Goal: Task Accomplishment & Management: Use online tool/utility

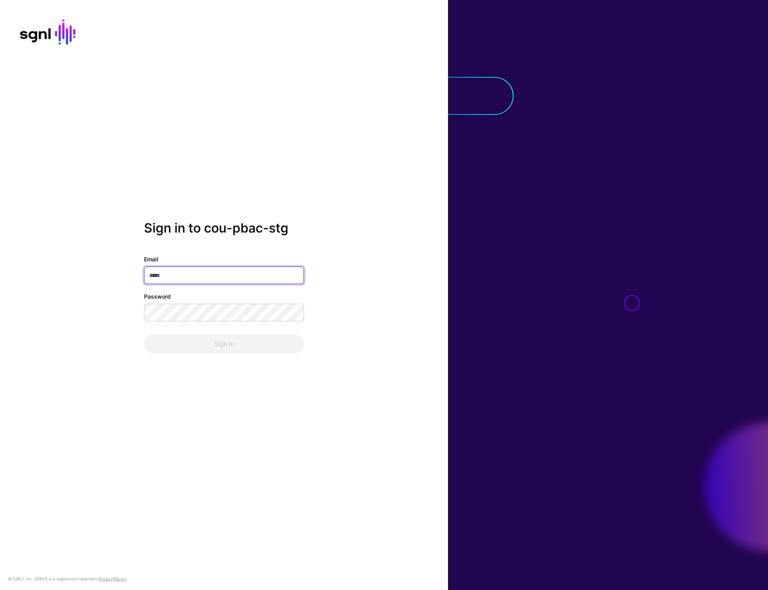
type input "**********"
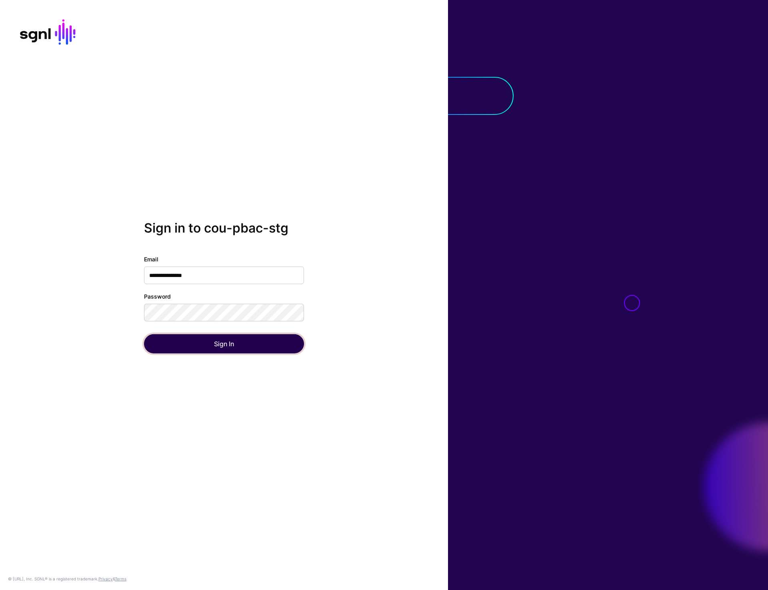
click at [217, 346] on button "Sign In" at bounding box center [224, 343] width 160 height 19
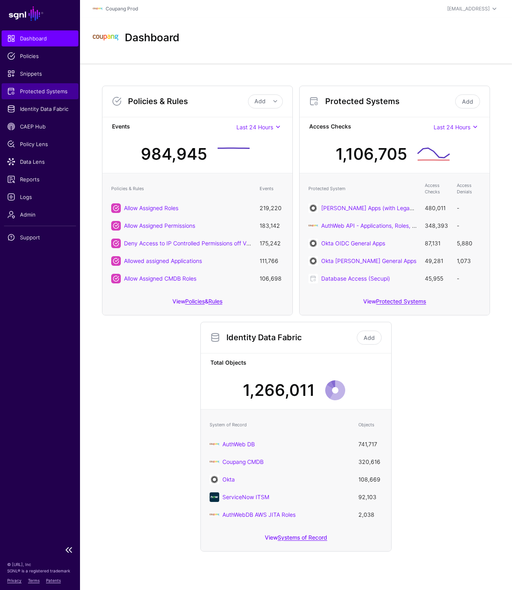
click at [45, 91] on span "Protected Systems" at bounding box center [40, 91] width 66 height 8
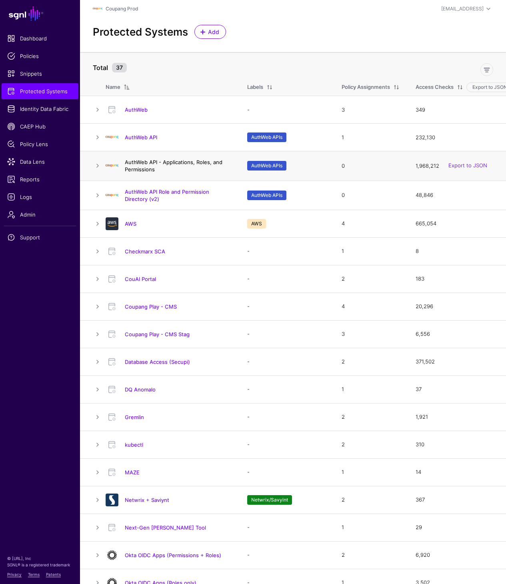
click at [159, 162] on link "AuthWeb API - Applications, Roles, and Permissions" at bounding box center [174, 166] width 98 height 14
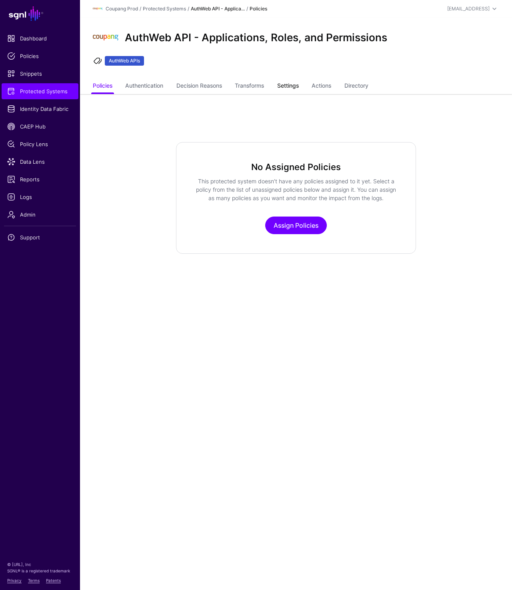
click at [294, 90] on link "Settings" at bounding box center [288, 86] width 22 height 15
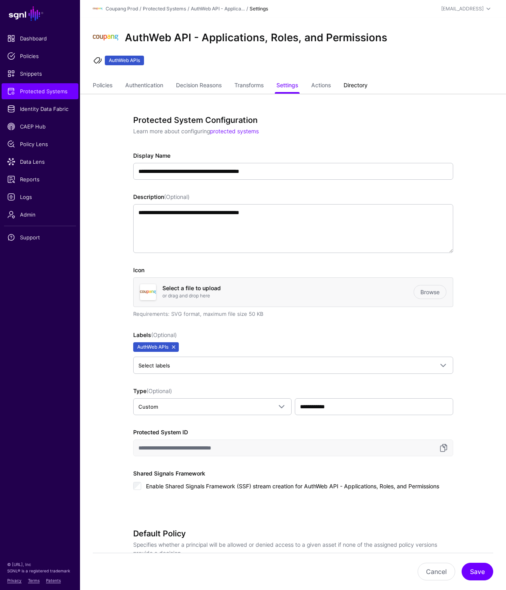
click at [362, 83] on link "Directory" at bounding box center [356, 85] width 24 height 15
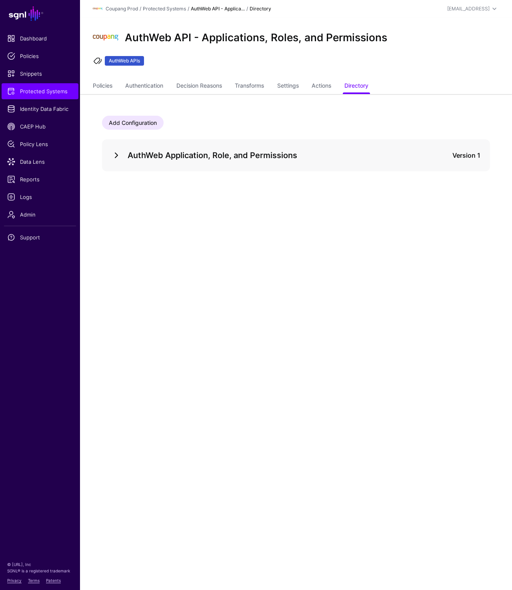
click at [116, 154] on link at bounding box center [117, 155] width 10 height 10
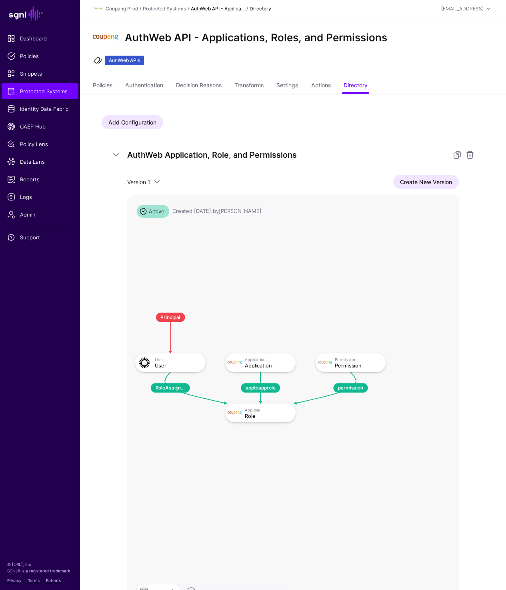
scroll to position [66, 0]
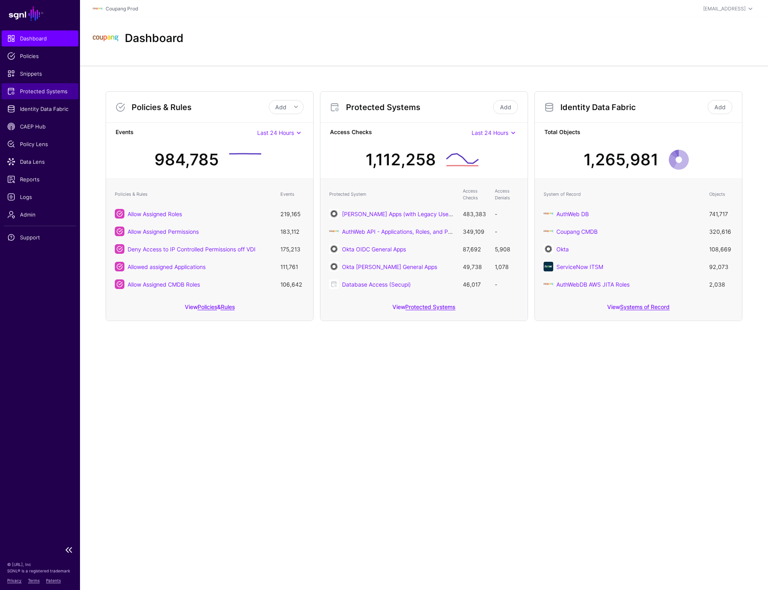
click at [41, 88] on span "Protected Systems" at bounding box center [40, 91] width 66 height 8
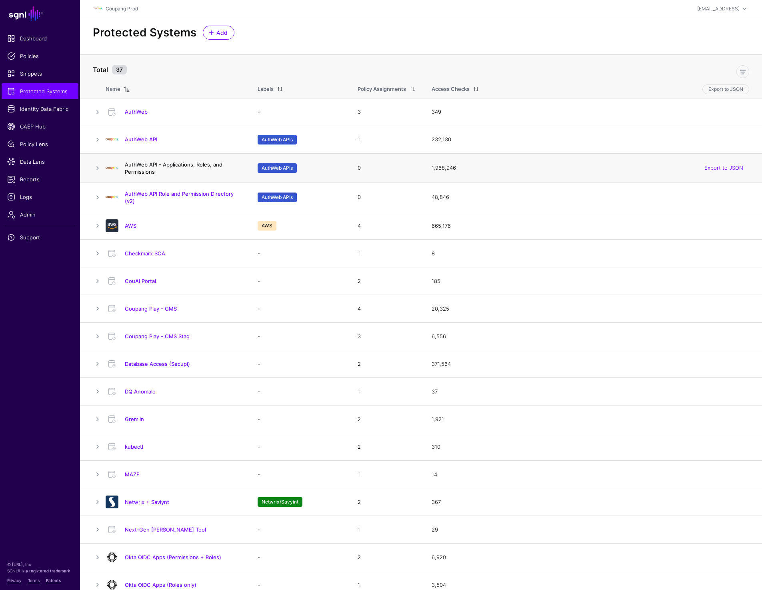
click at [154, 164] on link "AuthWeb API - Applications, Roles, and Permissions" at bounding box center [174, 168] width 98 height 14
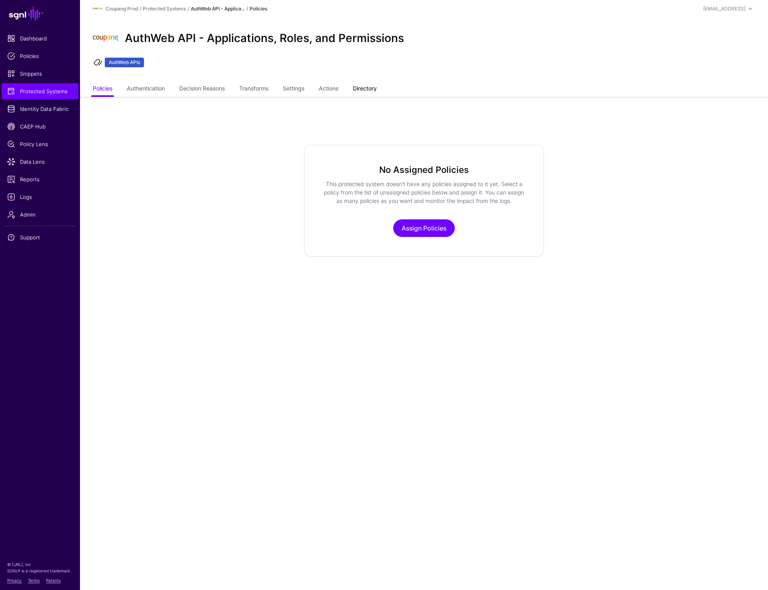
click at [370, 90] on link "Directory" at bounding box center [365, 89] width 24 height 15
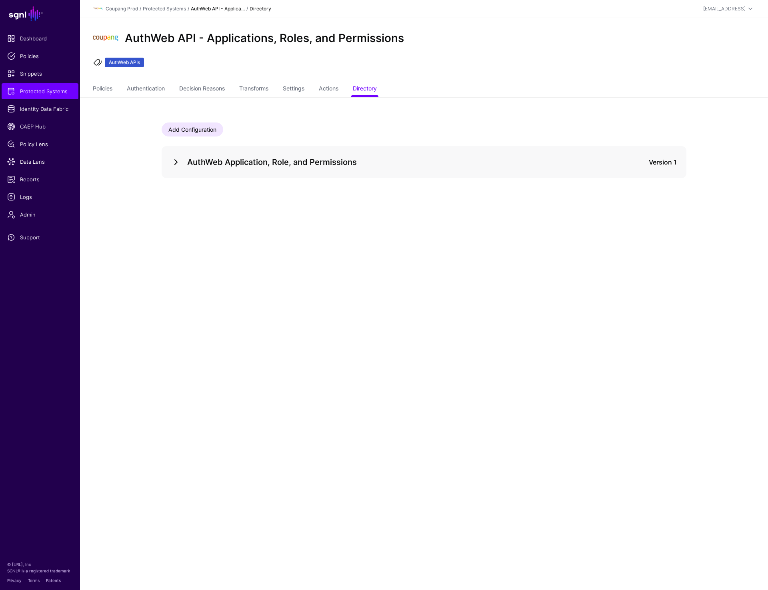
click at [176, 166] on link at bounding box center [176, 162] width 10 height 10
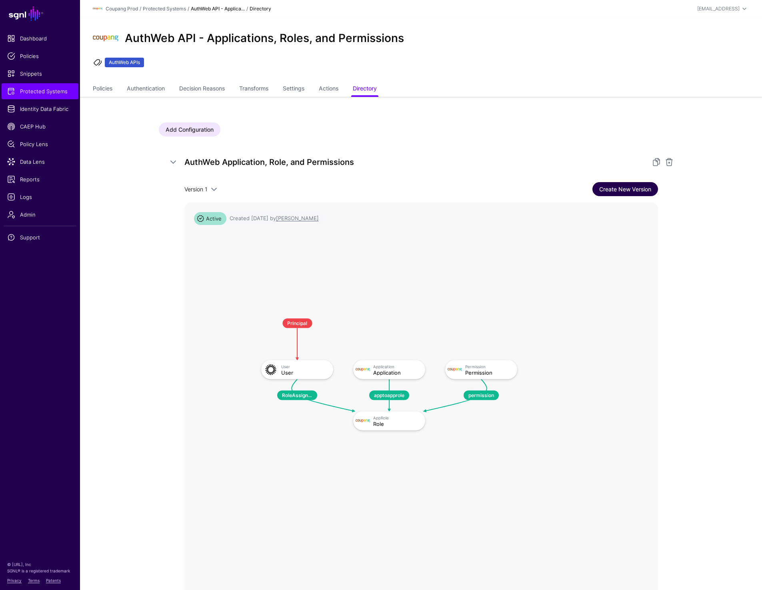
click at [623, 191] on link "Create New Version" at bounding box center [626, 189] width 66 height 14
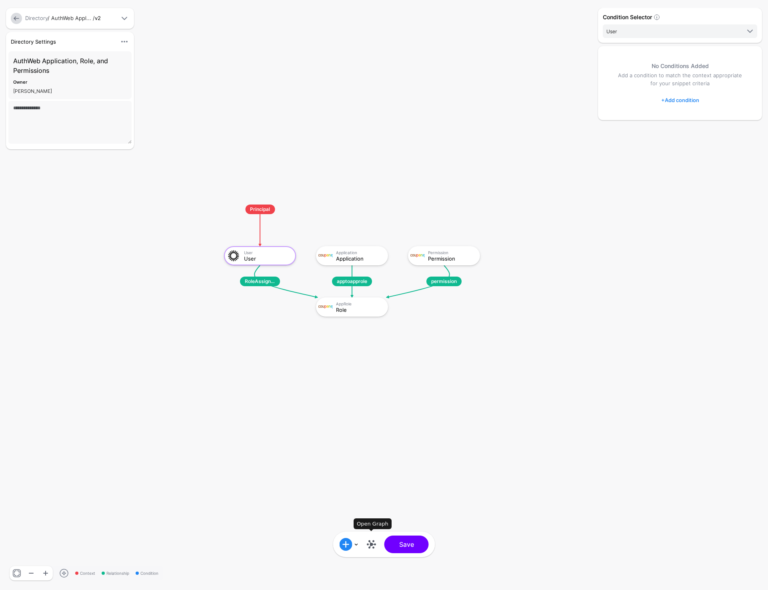
click at [371, 545] on link at bounding box center [371, 544] width 13 height 13
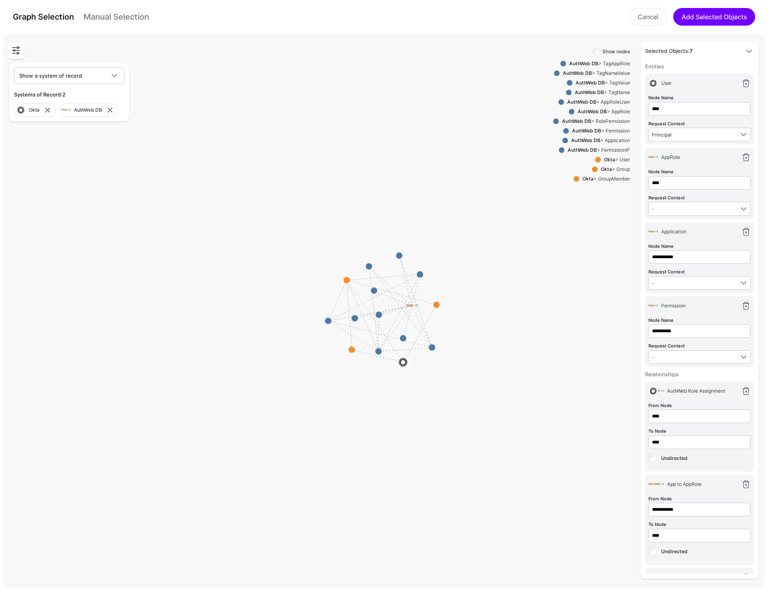
click at [119, 14] on link "Manual Selection" at bounding box center [117, 17] width 66 height 10
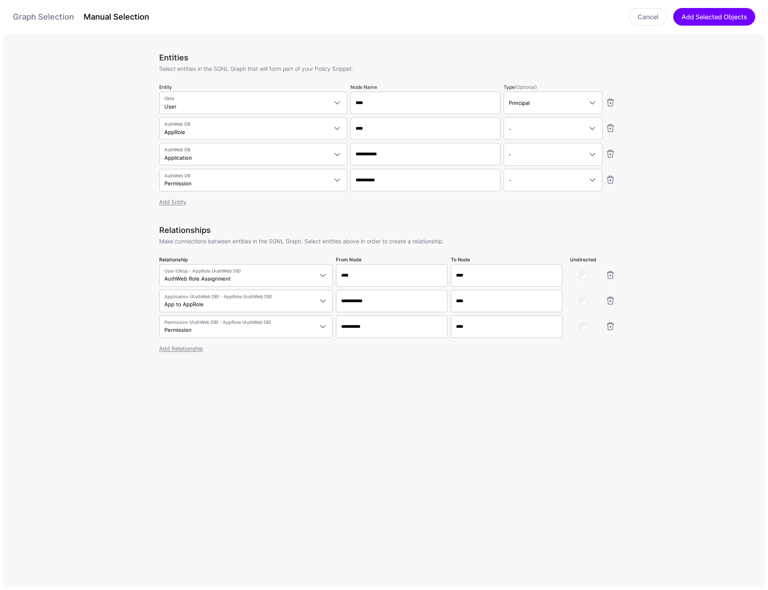
click at [47, 21] on link "Graph Selection" at bounding box center [43, 17] width 61 height 10
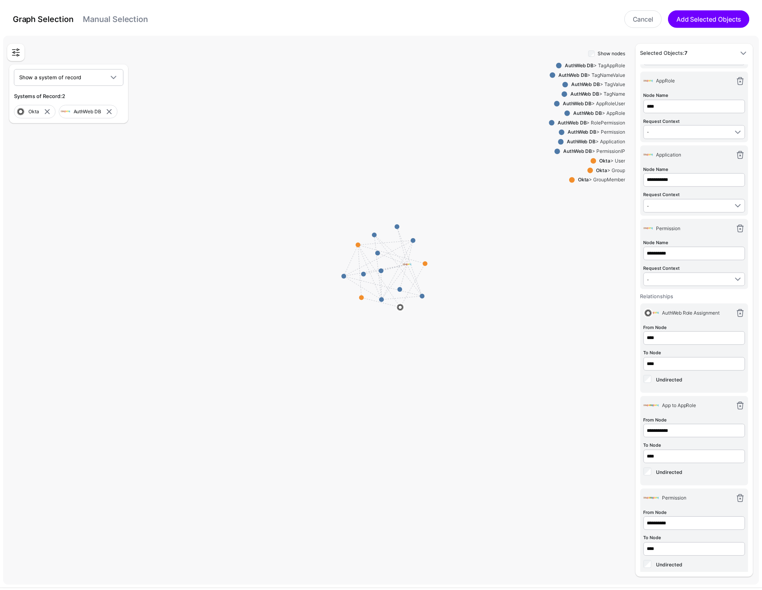
scroll to position [84, 0]
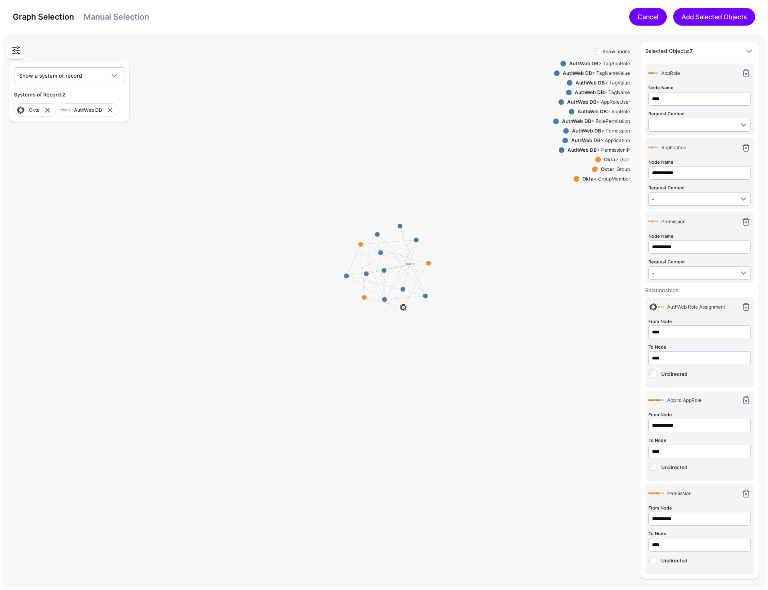
click at [642, 16] on link "Cancel" at bounding box center [649, 17] width 38 height 18
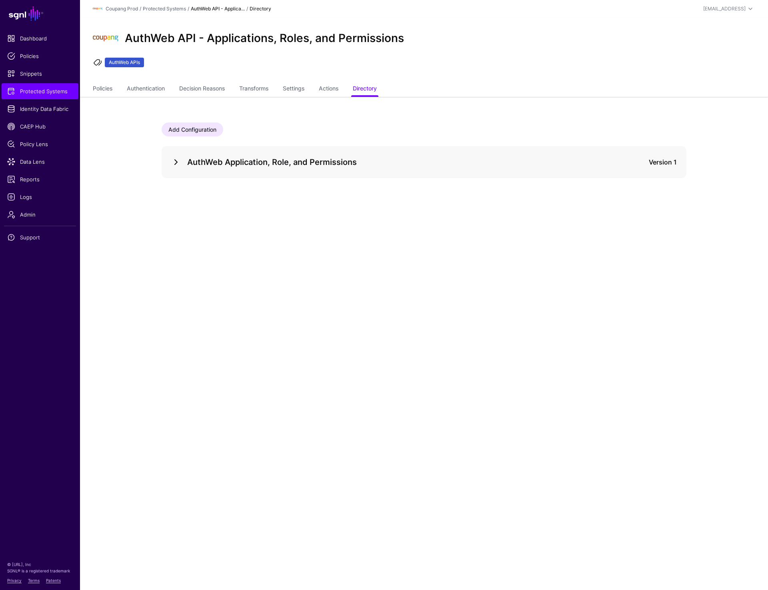
click at [172, 161] on link at bounding box center [176, 162] width 10 height 10
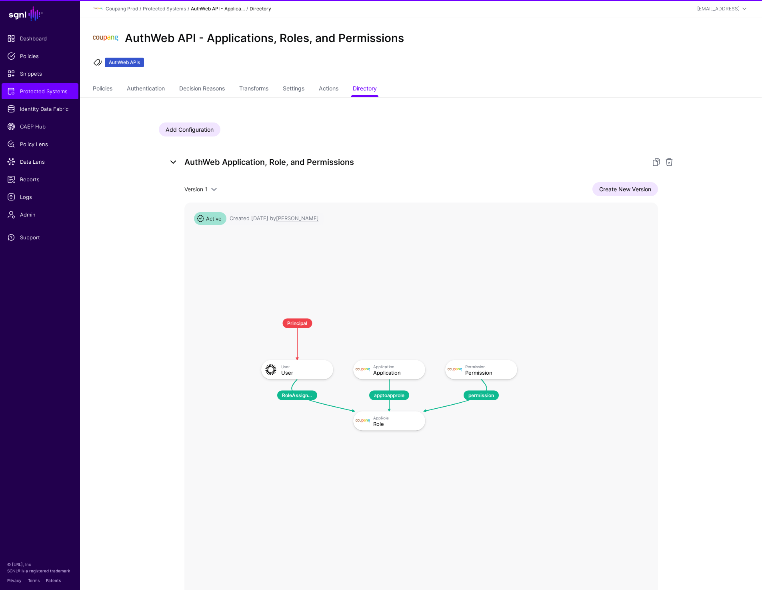
scroll to position [77, 0]
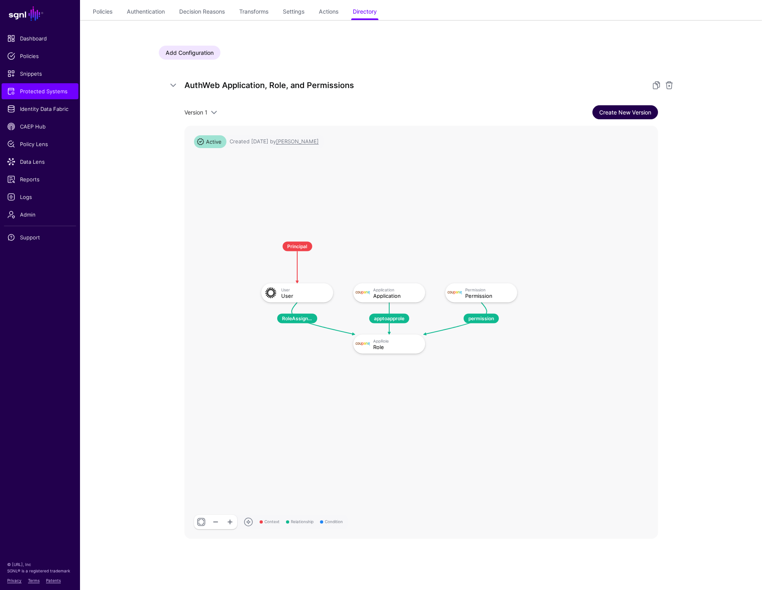
click at [612, 112] on link "Create New Version" at bounding box center [626, 112] width 66 height 14
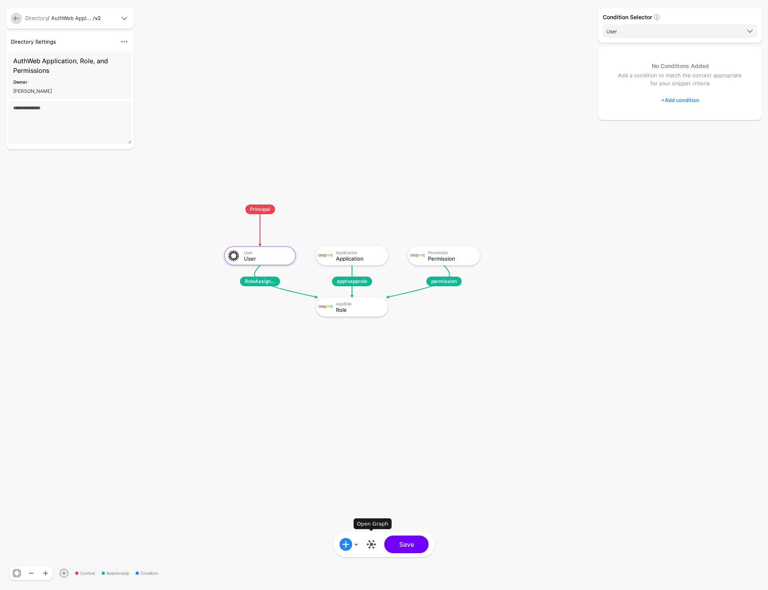
click at [370, 546] on link at bounding box center [371, 544] width 13 height 13
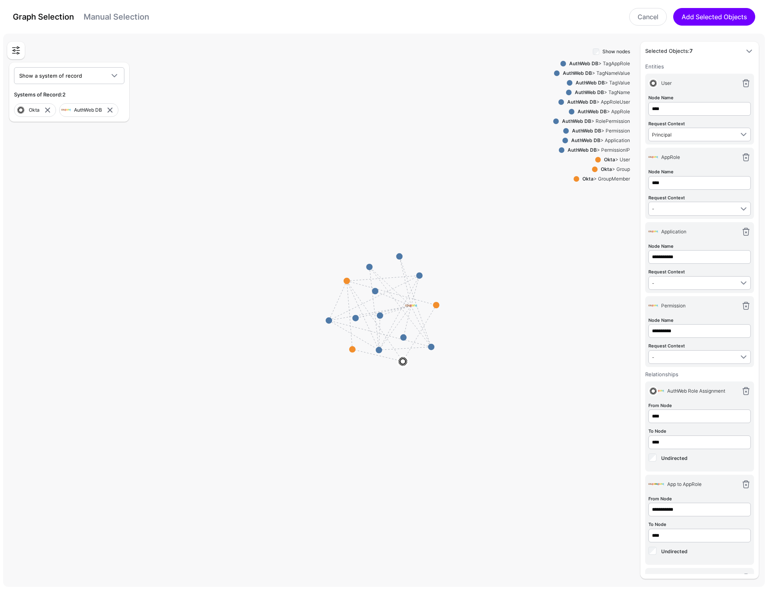
click at [102, 25] on div "Graph Selection Manual Selection Cancel Add Selected Objects" at bounding box center [384, 17] width 752 height 18
click at [102, 15] on link "Manual Selection" at bounding box center [117, 17] width 66 height 10
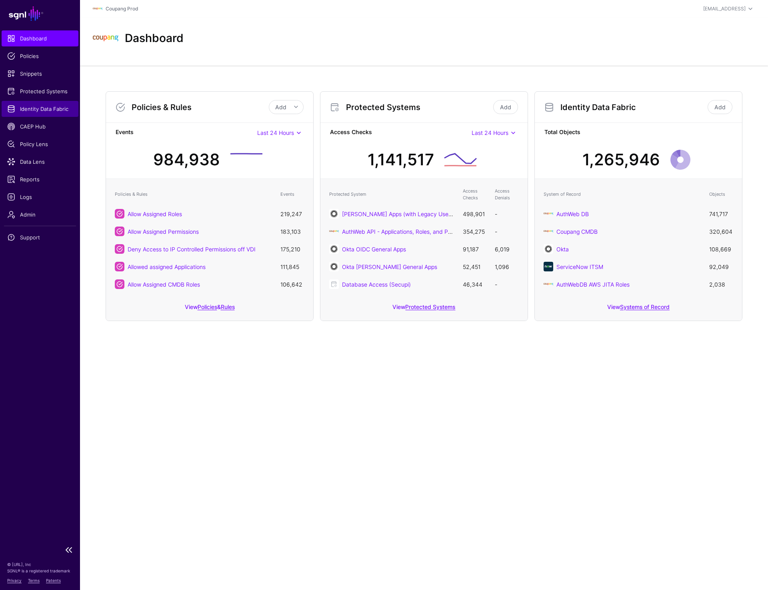
click at [44, 107] on span "Identity Data Fabric" at bounding box center [40, 109] width 66 height 8
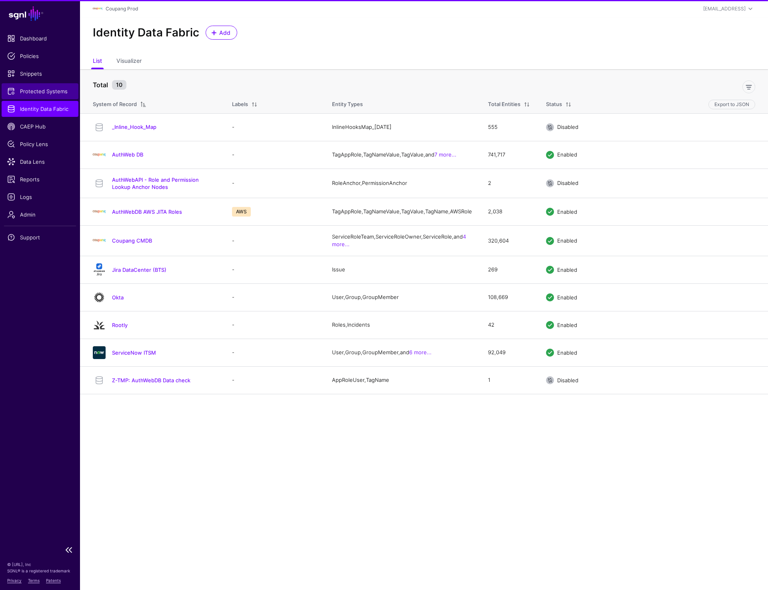
click at [45, 92] on span "Protected Systems" at bounding box center [40, 91] width 66 height 8
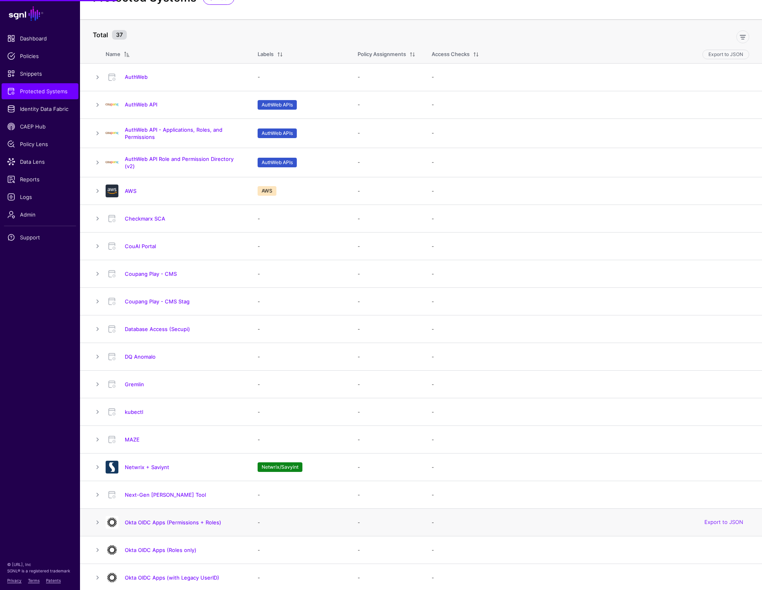
scroll to position [36, 0]
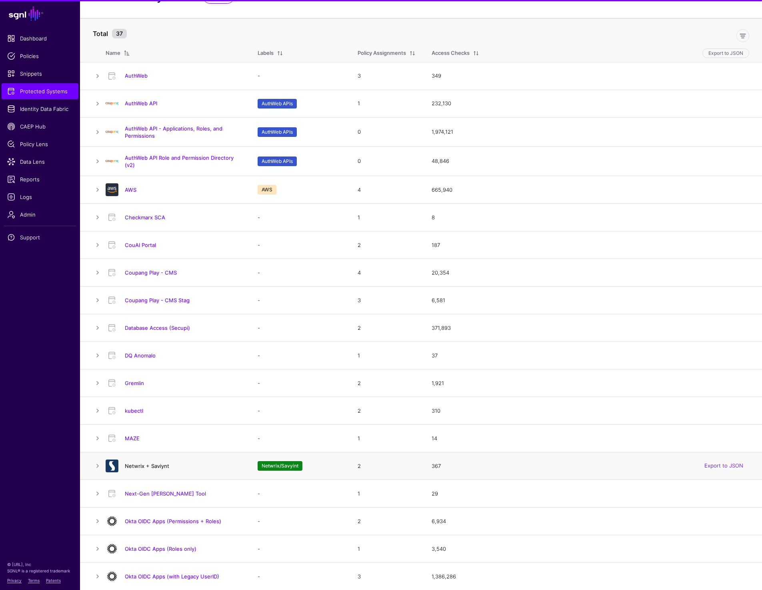
click at [142, 468] on link "Netwrix + Saviynt" at bounding box center [147, 466] width 44 height 6
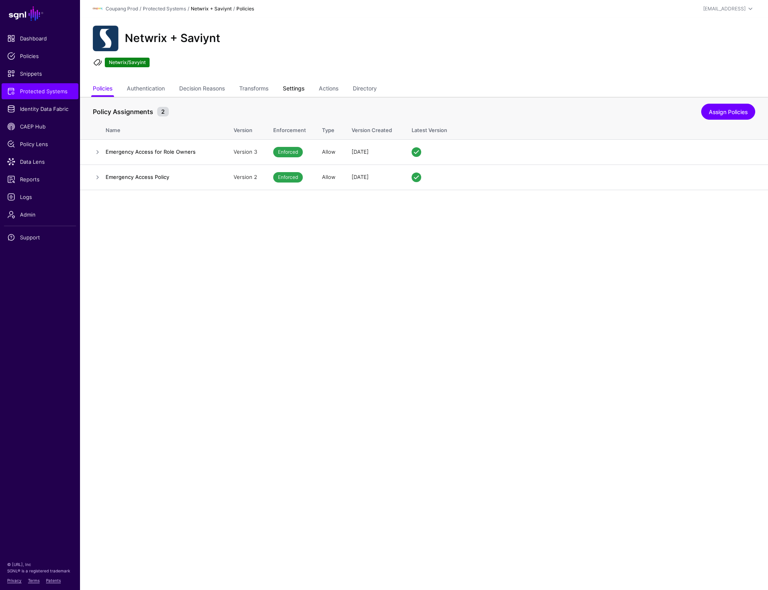
click at [297, 89] on link "Settings" at bounding box center [294, 89] width 22 height 15
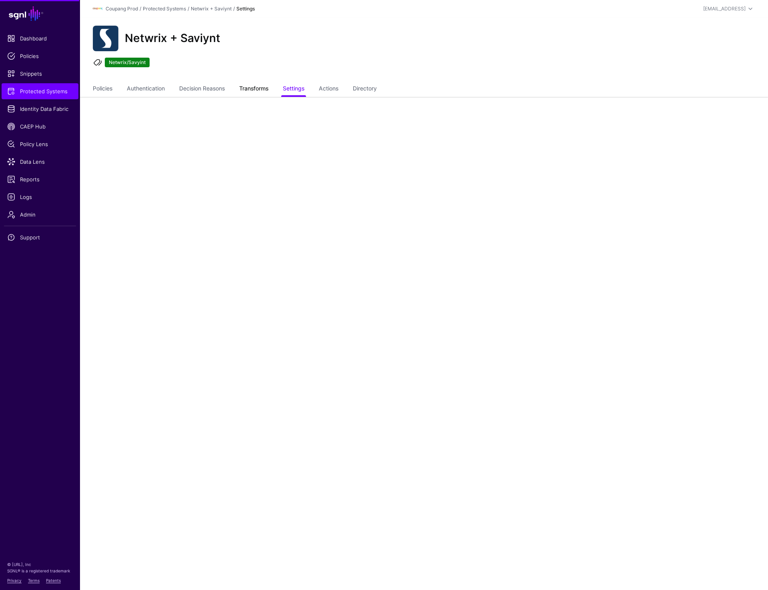
click at [267, 88] on link "Transforms" at bounding box center [253, 89] width 29 height 15
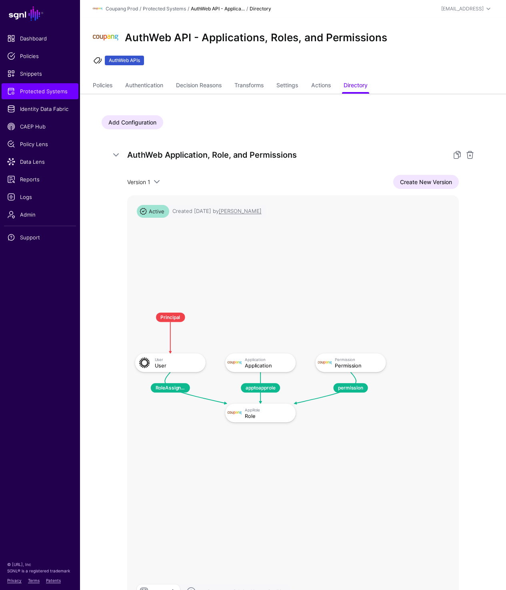
scroll to position [66, 0]
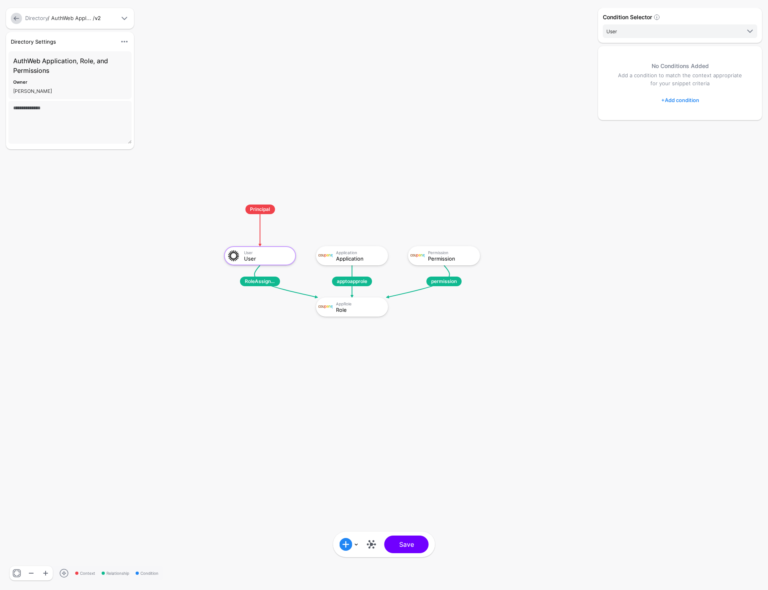
click at [99, 407] on div "Directory Settings Hide Settings Edit Settings AuthWeb Application, Role, and P…" at bounding box center [88, 293] width 168 height 523
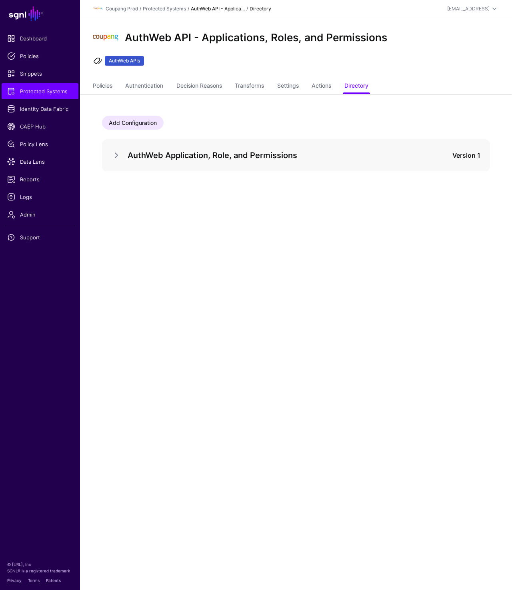
click at [277, 309] on main "SGNL Dashboard Policies Snippets Protected Systems Identity Data Fabric CAEP Hu…" at bounding box center [256, 295] width 512 height 590
click at [121, 156] on link at bounding box center [117, 155] width 10 height 10
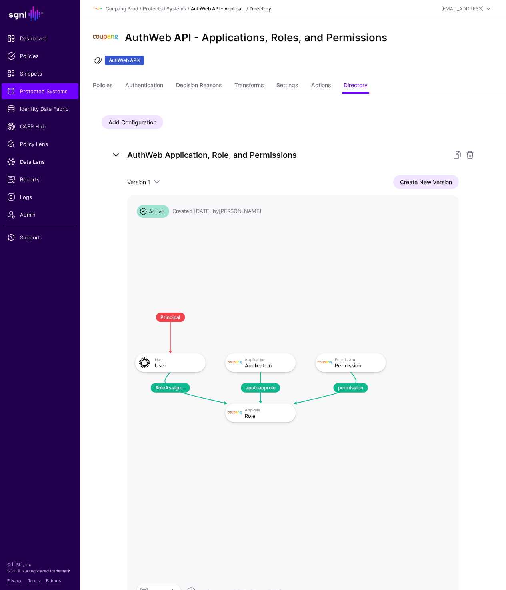
click at [121, 156] on link at bounding box center [116, 155] width 10 height 10
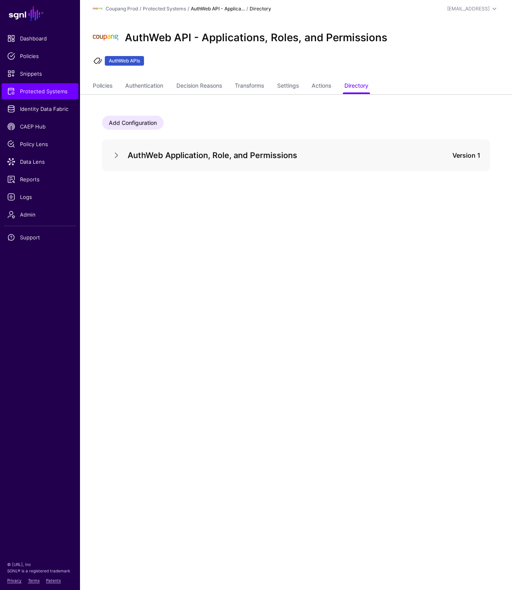
click at [416, 44] on div "AuthWeb API - Applications, Roles, and Permissions" at bounding box center [296, 38] width 413 height 26
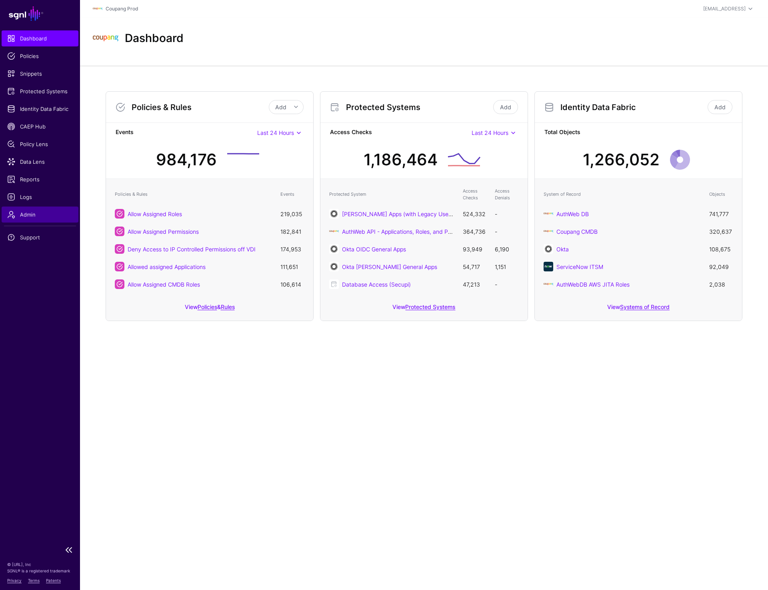
click at [31, 211] on span "Admin" at bounding box center [40, 215] width 66 height 8
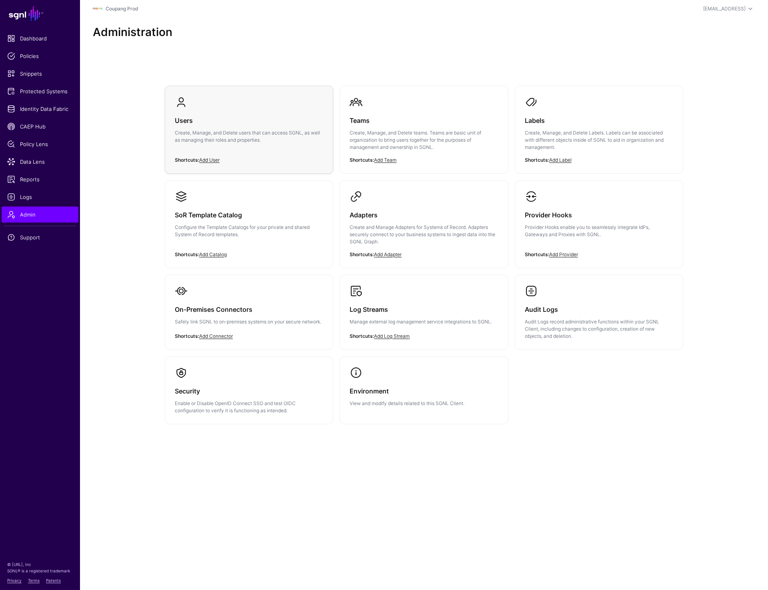
click at [239, 121] on h3 "Users" at bounding box center [249, 120] width 148 height 11
